Goal: Information Seeking & Learning: Learn about a topic

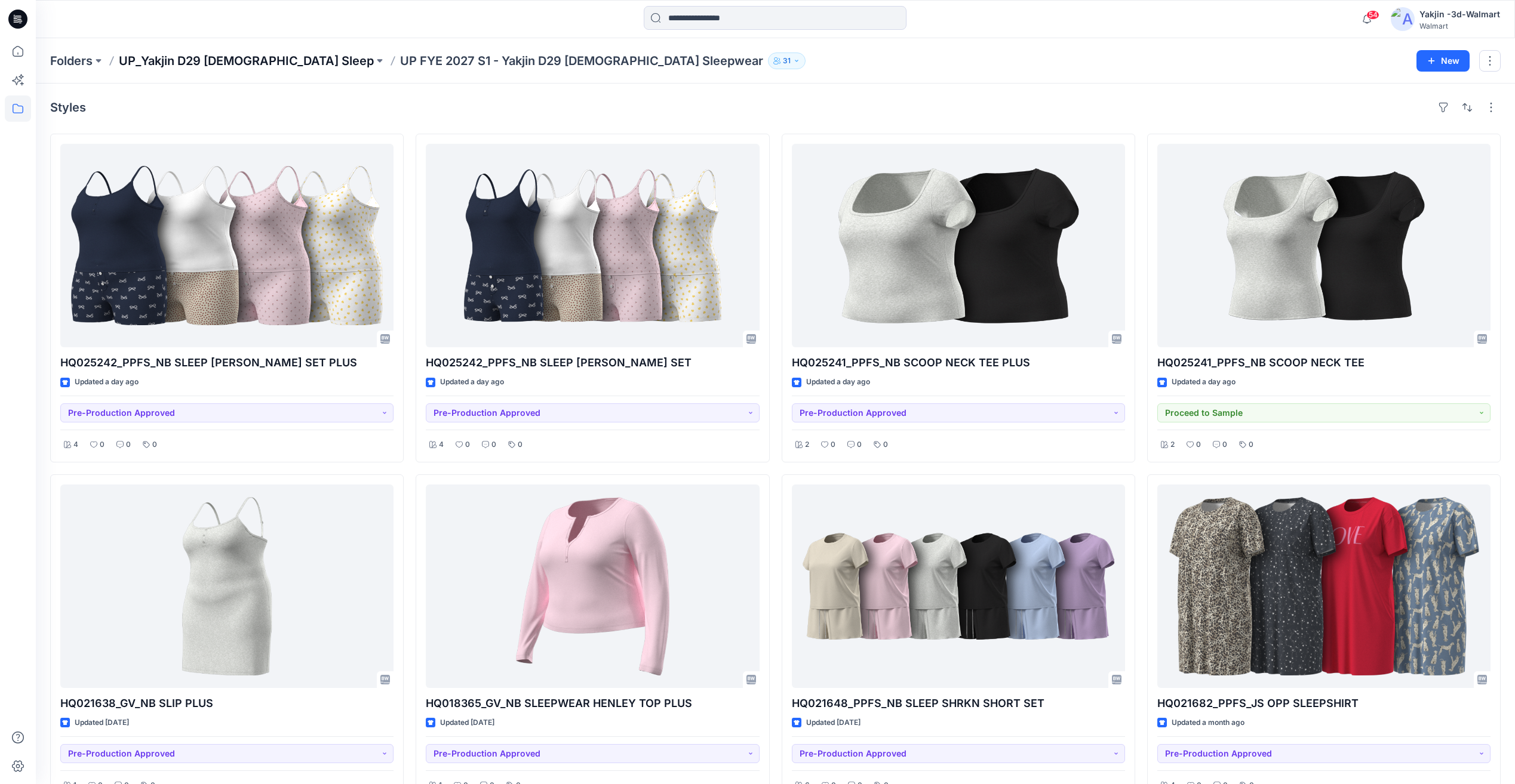
click at [245, 66] on p "UP_Yakjin D29 [DEMOGRAPHIC_DATA] Sleep" at bounding box center [246, 60] width 254 height 17
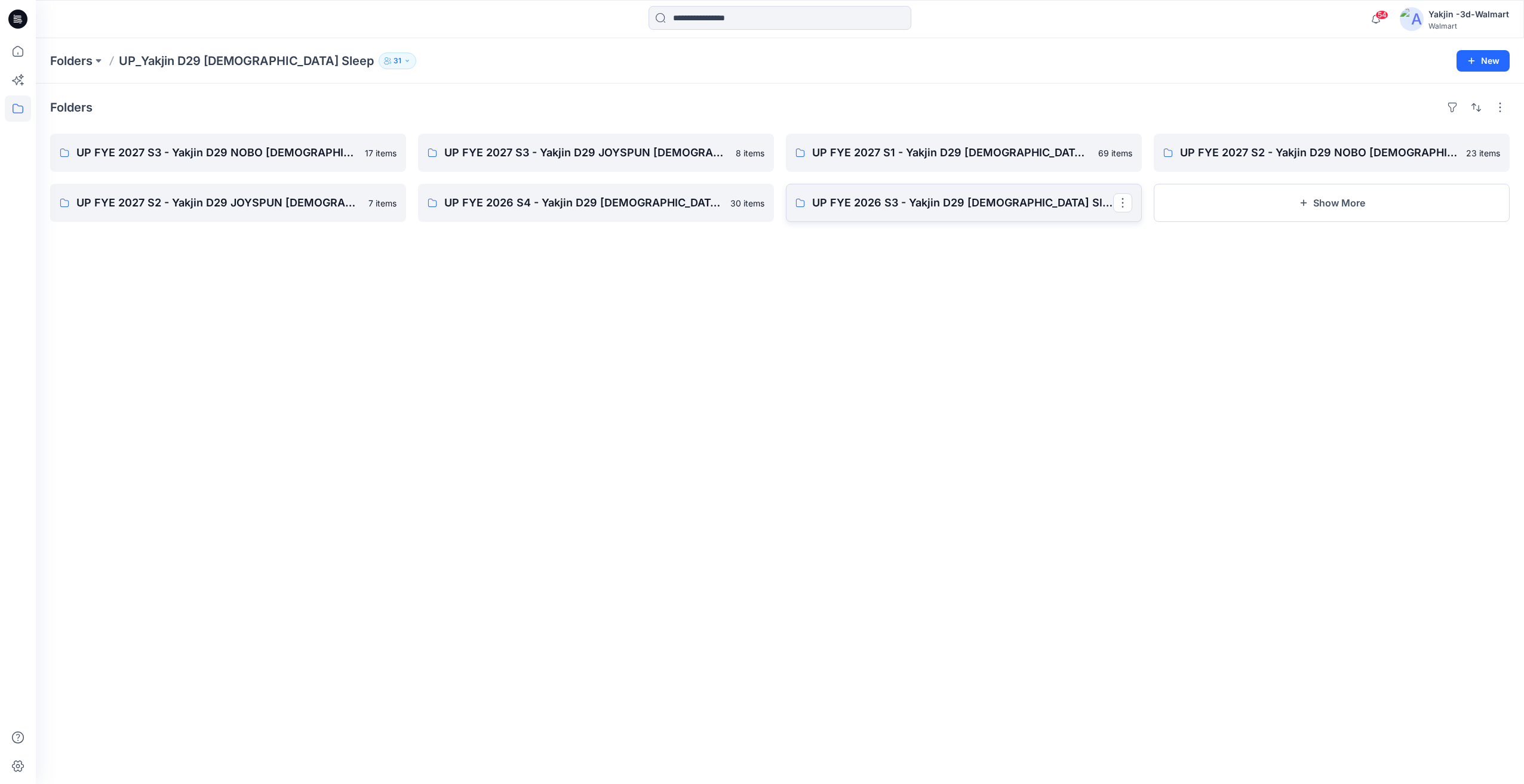
click at [944, 207] on p "UP FYE 2026 S3 - Yakjin D29 [DEMOGRAPHIC_DATA] Sleepwear" at bounding box center [962, 202] width 301 height 17
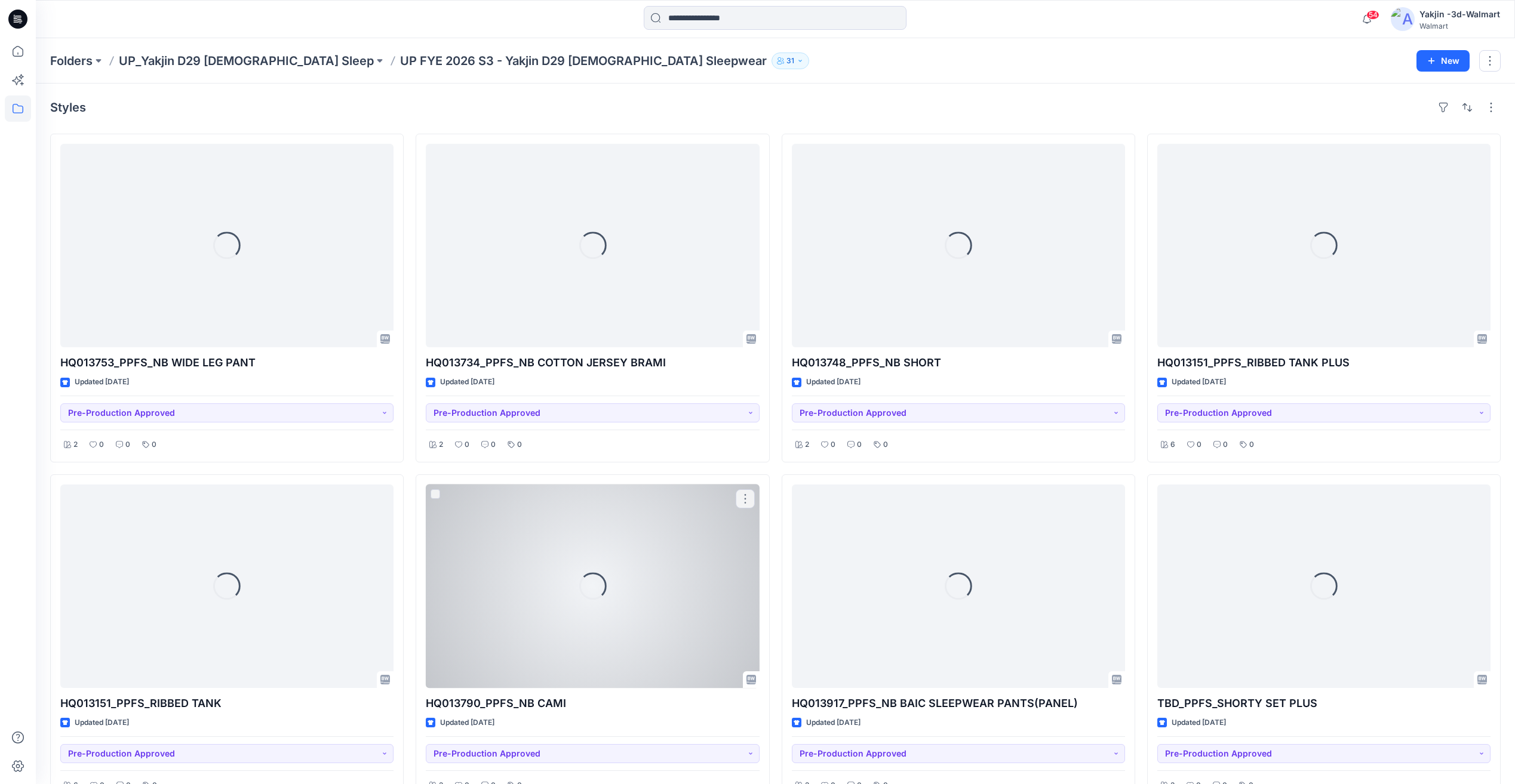
click at [628, 511] on div "Loading..." at bounding box center [591, 586] width 333 height 203
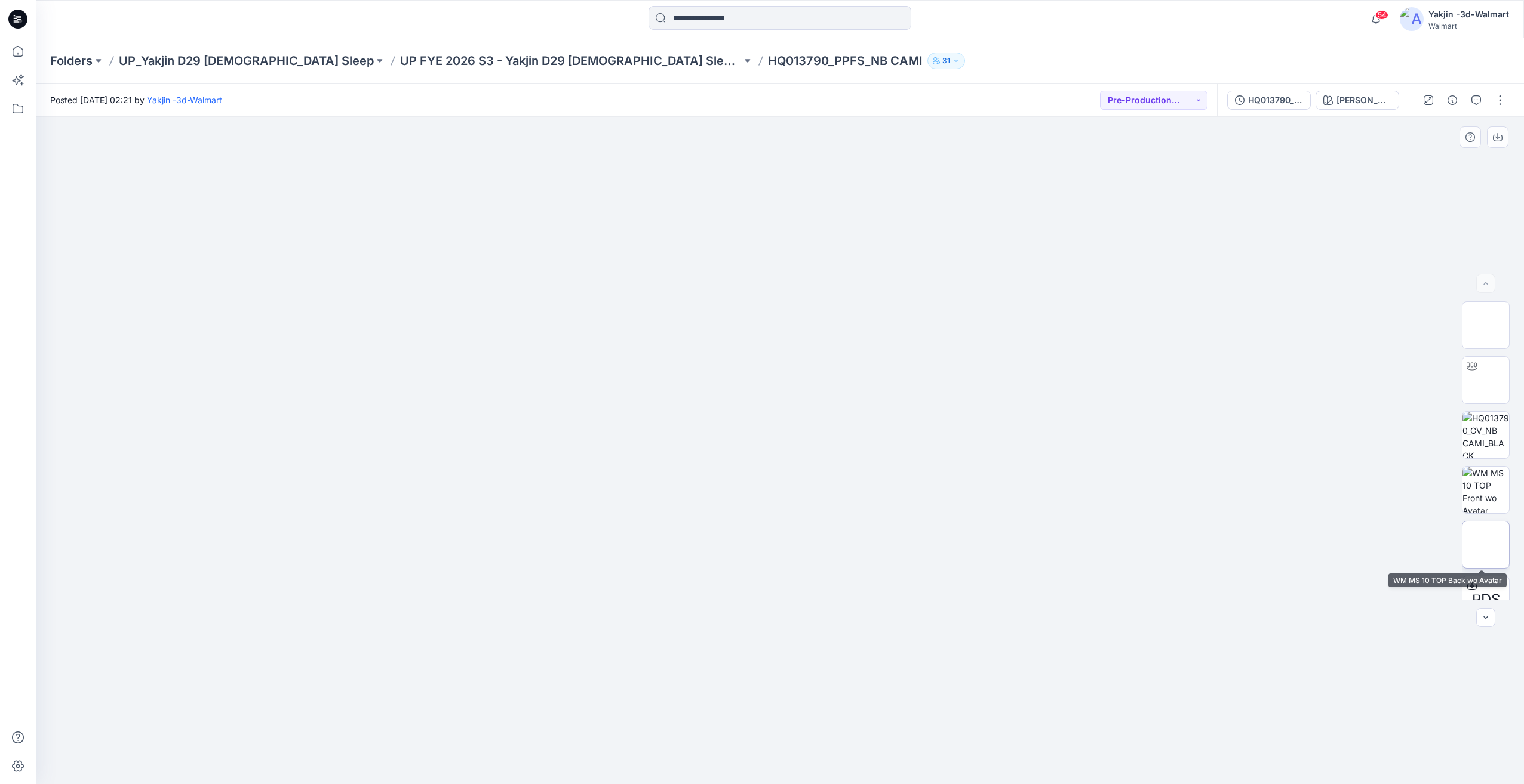
click at [1486, 545] on img at bounding box center [1486, 545] width 0 height 0
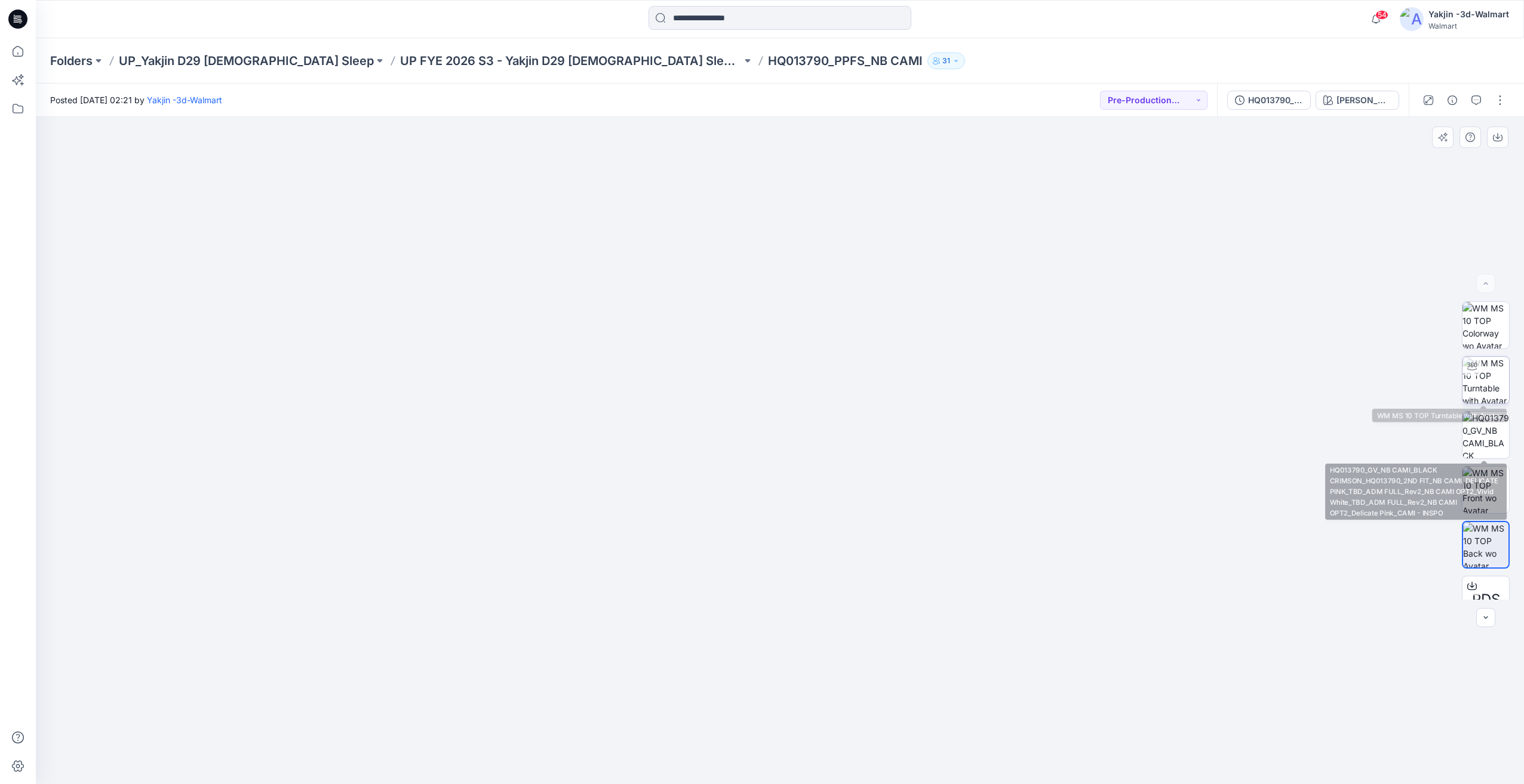
click at [1486, 389] on img at bounding box center [1485, 379] width 46 height 46
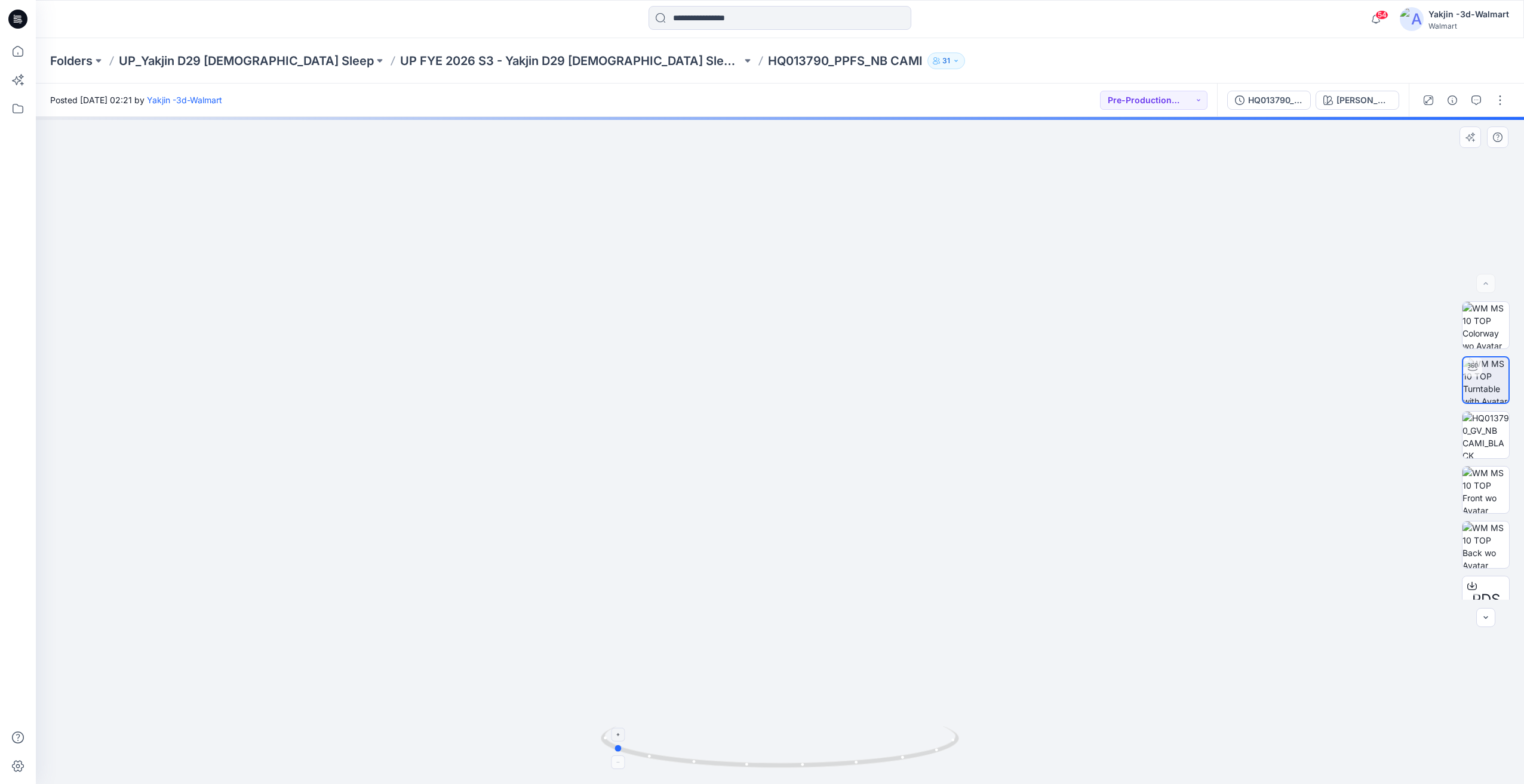
drag, startPoint x: 858, startPoint y: 733, endPoint x: 691, endPoint y: 742, distance: 167.2
click at [691, 742] on icon at bounding box center [781, 750] width 362 height 45
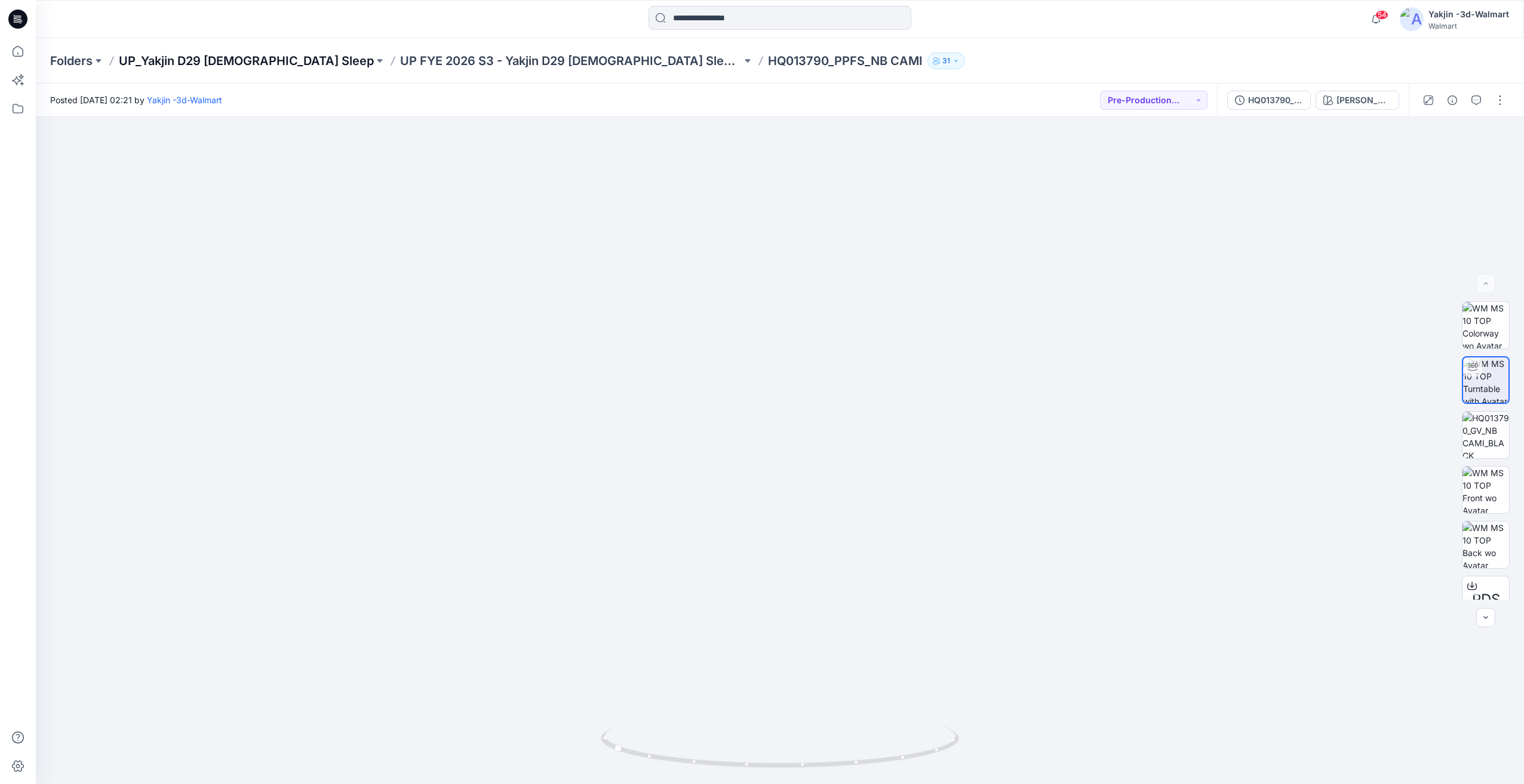
click at [237, 60] on p "UP_Yakjin D29 [DEMOGRAPHIC_DATA] Sleep" at bounding box center [246, 60] width 254 height 17
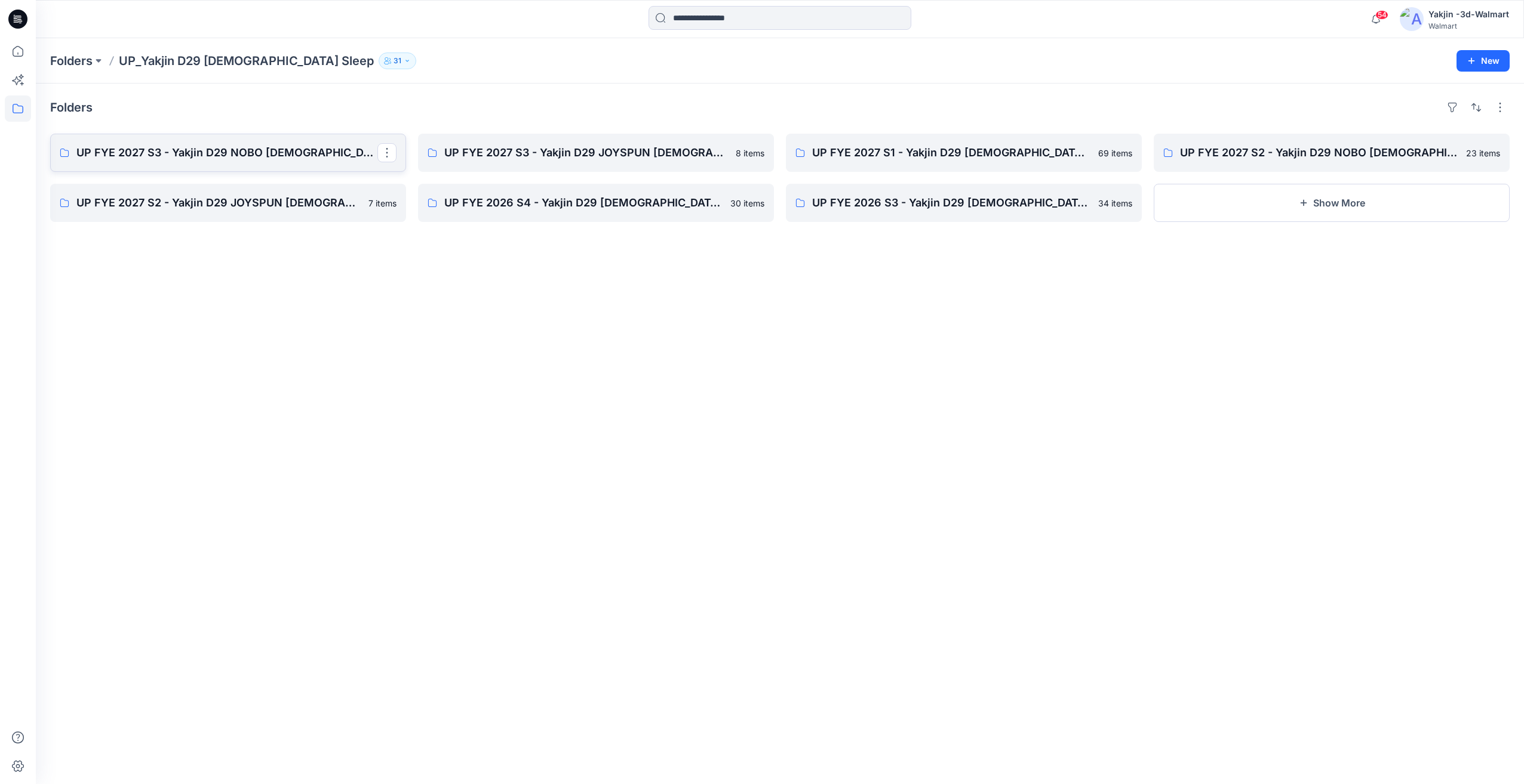
click at [281, 145] on p "UP FYE 2027 S3 - Yakjin D29 NOBO [DEMOGRAPHIC_DATA] Sleepwear" at bounding box center [227, 152] width 301 height 17
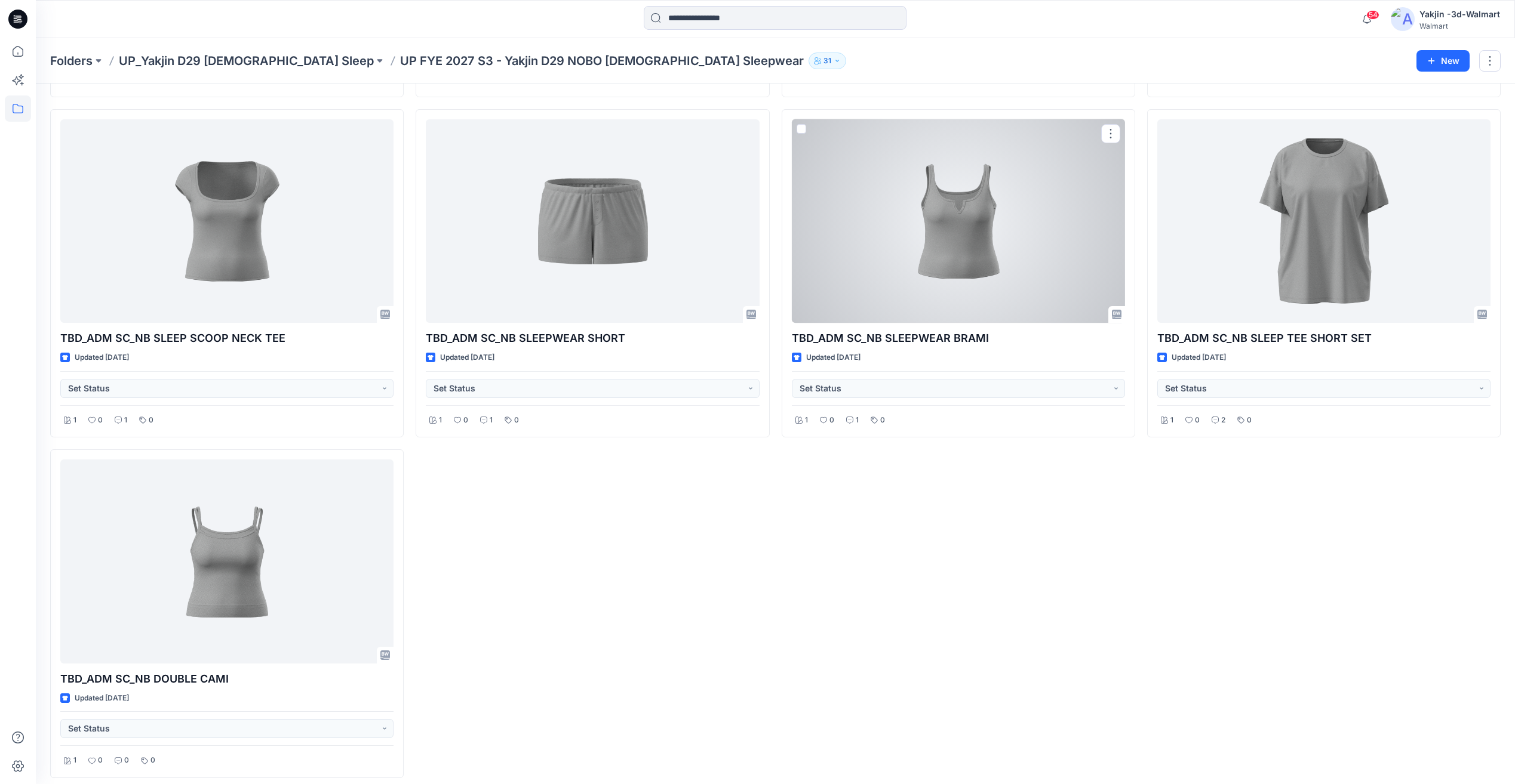
scroll to position [1055, 0]
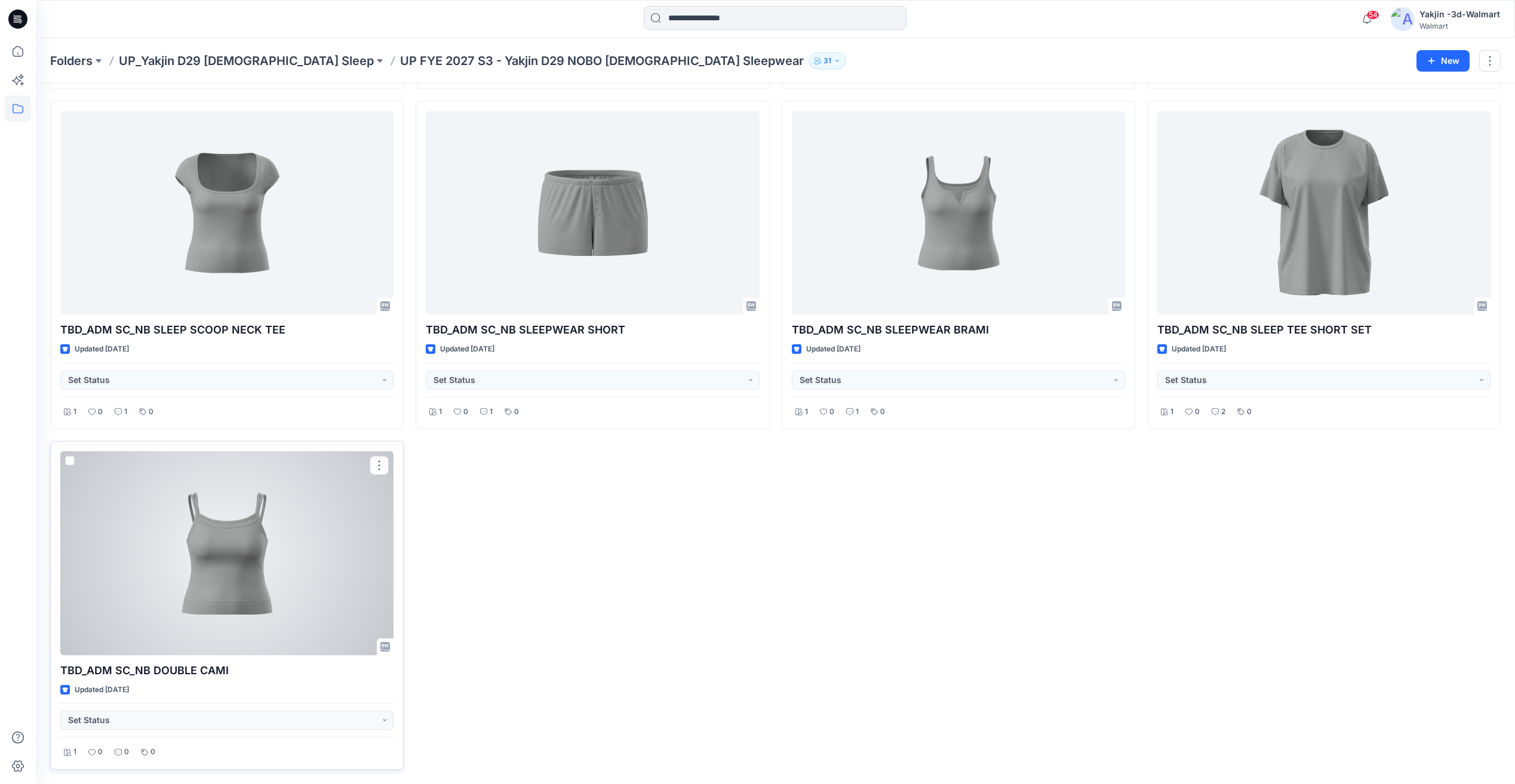
click at [203, 582] on div at bounding box center [226, 552] width 333 height 203
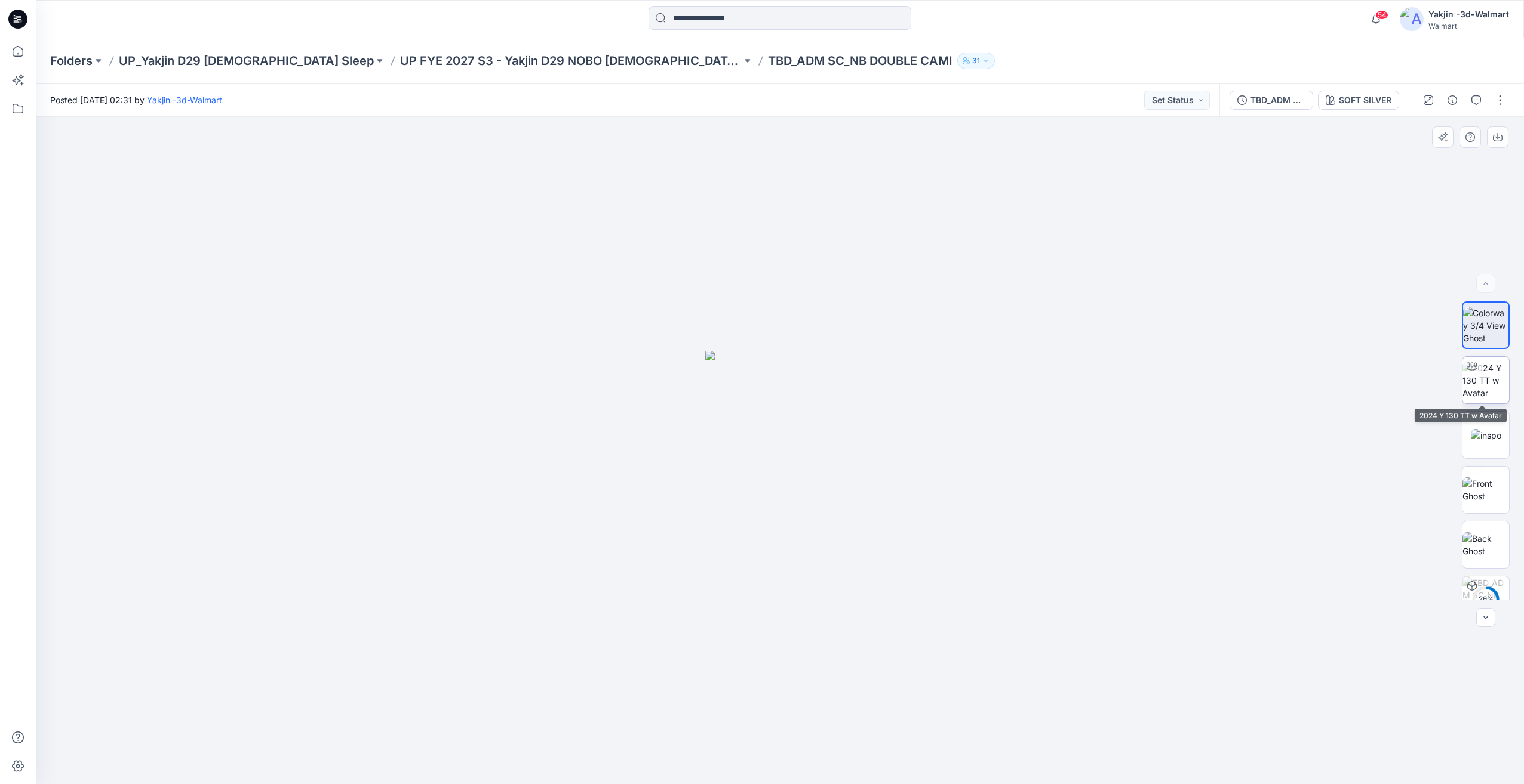
click at [1492, 393] on img at bounding box center [1485, 380] width 46 height 37
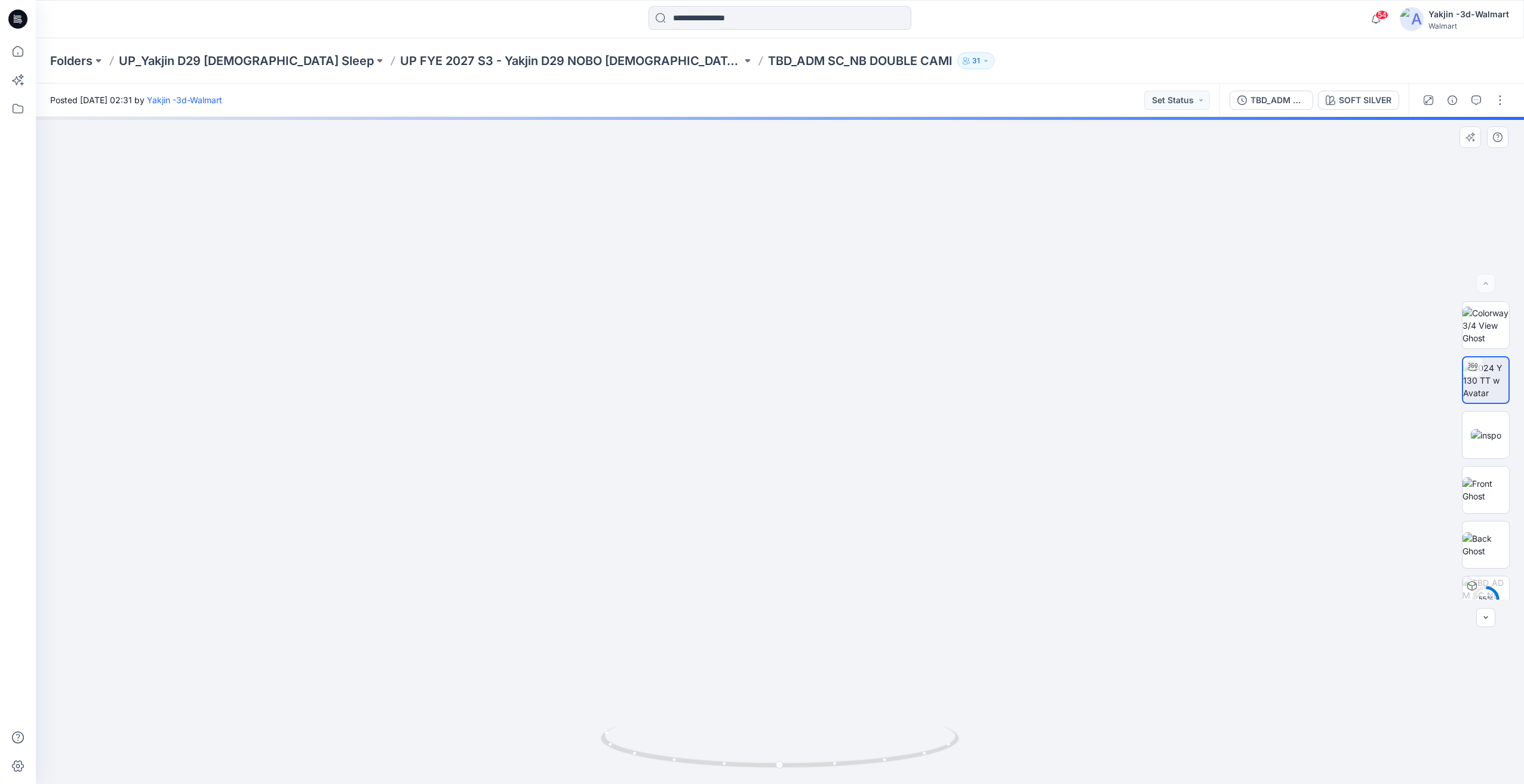
drag, startPoint x: 894, startPoint y: 693, endPoint x: 853, endPoint y: 701, distance: 41.8
click at [853, 701] on img at bounding box center [744, 166] width 1829 height 1238
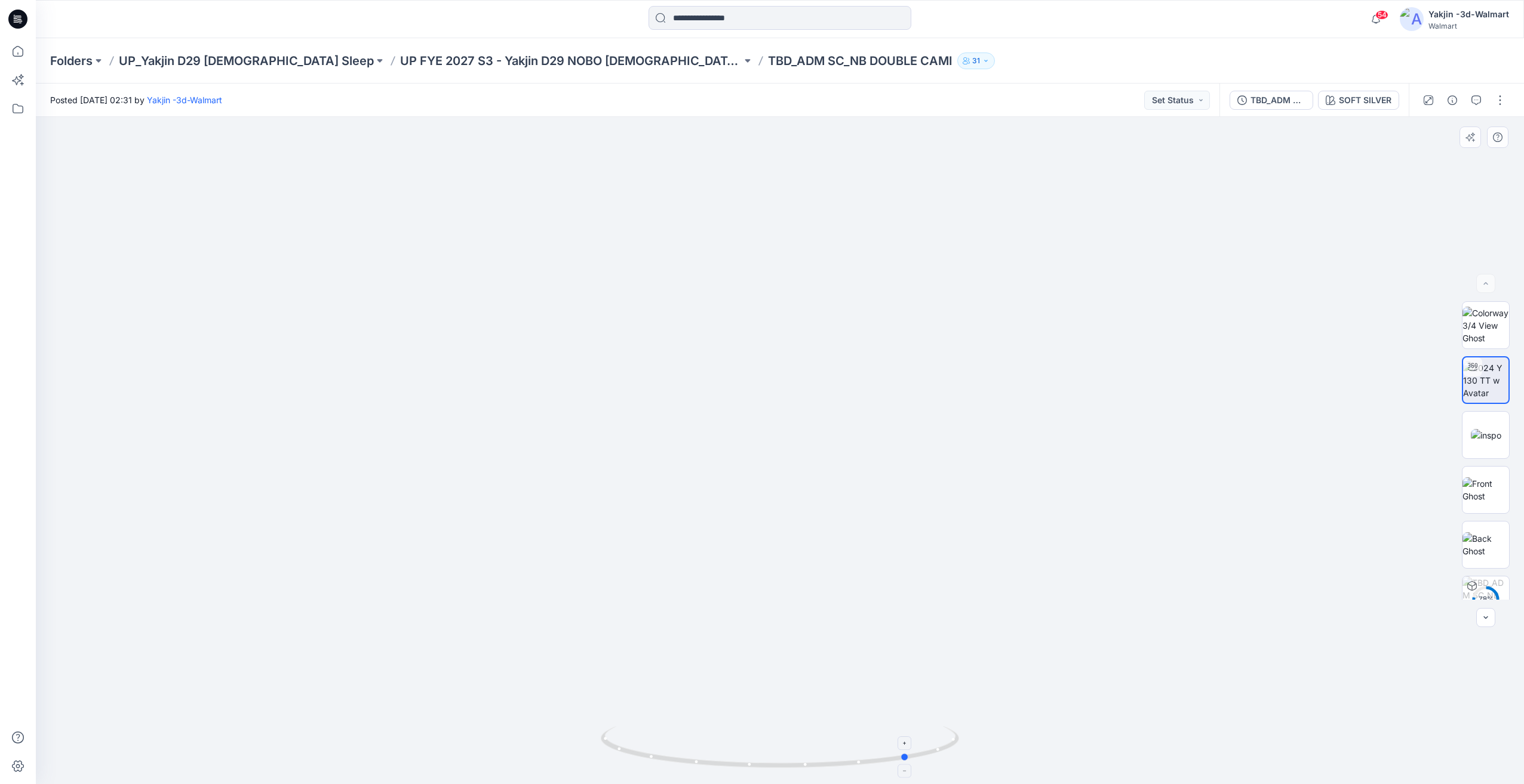
drag, startPoint x: 842, startPoint y: 750, endPoint x: 909, endPoint y: 743, distance: 67.4
click at [909, 743] on icon at bounding box center [781, 750] width 362 height 45
click at [538, 74] on div "Folders UP_Yakjin D29 [DEMOGRAPHIC_DATA] Sleep UP FYE 2027 S3 - Yakjin D29 NOBO…" at bounding box center [779, 61] width 1488 height 45
click at [556, 57] on p "UP FYE 2027 S3 - Yakjin D29 NOBO [DEMOGRAPHIC_DATA] Sleepwear" at bounding box center [571, 60] width 342 height 17
